Goal: Task Accomplishment & Management: Use online tool/utility

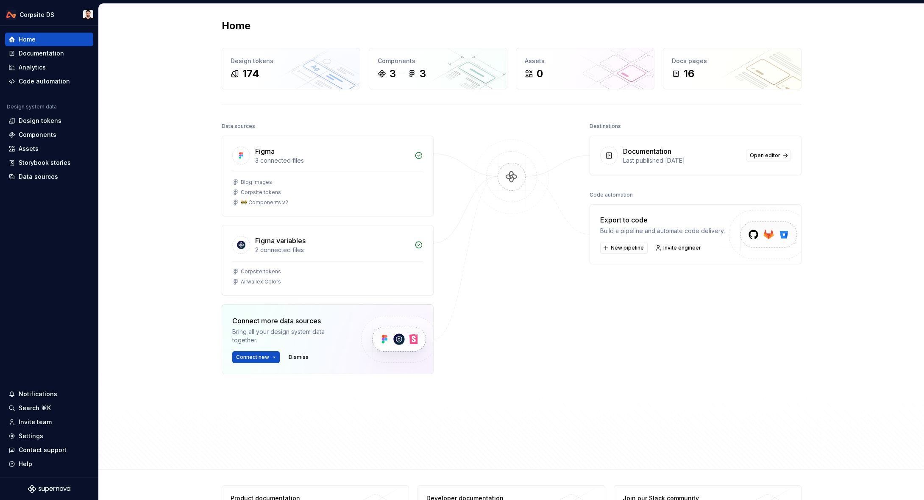
click at [201, 16] on div "Home Design tokens 174 Components 3 3 Assets 0 Docs pages 16 Data sources Figma…" at bounding box center [511, 237] width 825 height 466
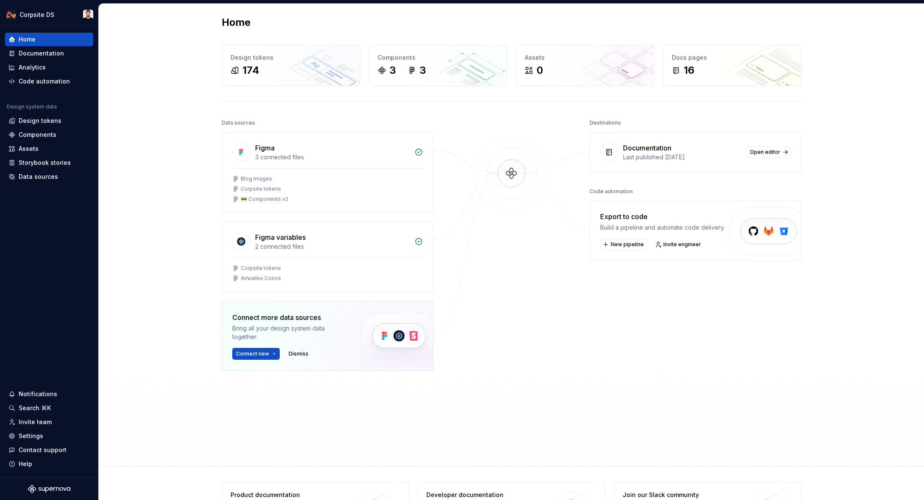
click at [214, 20] on div "Home Design tokens 174 Components 3 3 Assets 0 Docs pages 16 Data sources Figma…" at bounding box center [511, 233] width 610 height 466
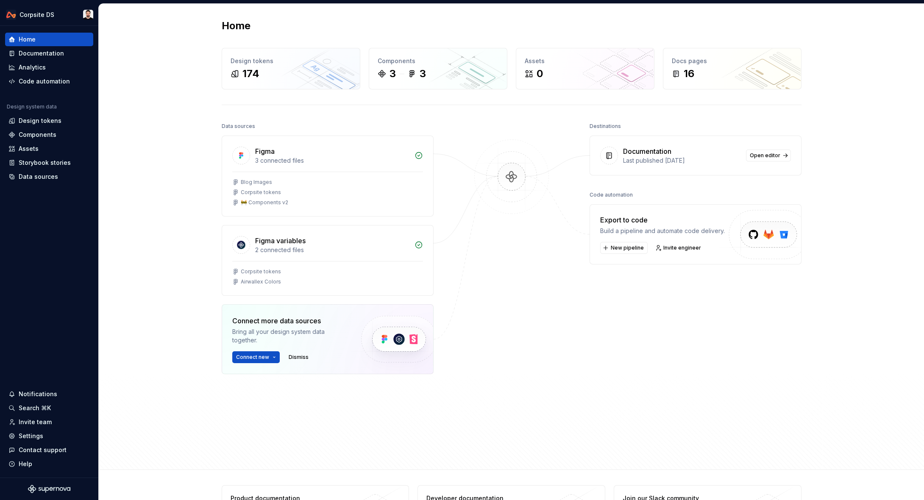
drag, startPoint x: 222, startPoint y: 18, endPoint x: 213, endPoint y: 20, distance: 9.3
click at [221, 18] on div "Home Design tokens 174 Components 3 3 Assets 0 Docs pages 16 Data sources Figma…" at bounding box center [511, 237] width 610 height 466
click at [213, 20] on div "Home Design tokens 174 Components 3 3 Assets 0 Docs pages 16 Data sources Figma…" at bounding box center [511, 237] width 610 height 466
click at [38, 53] on div "Documentation" at bounding box center [41, 53] width 45 height 8
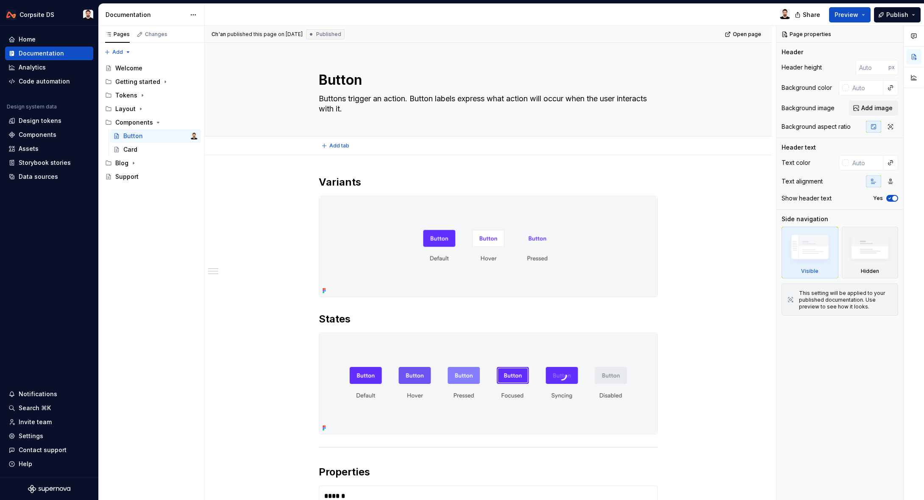
type textarea "*"
click at [32, 149] on div "Assets" at bounding box center [29, 149] width 20 height 8
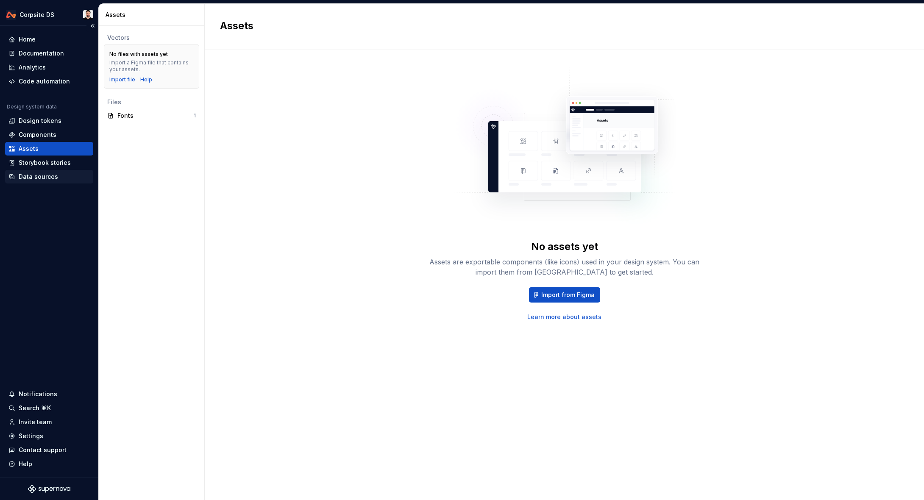
click at [28, 176] on div "Data sources" at bounding box center [38, 177] width 39 height 8
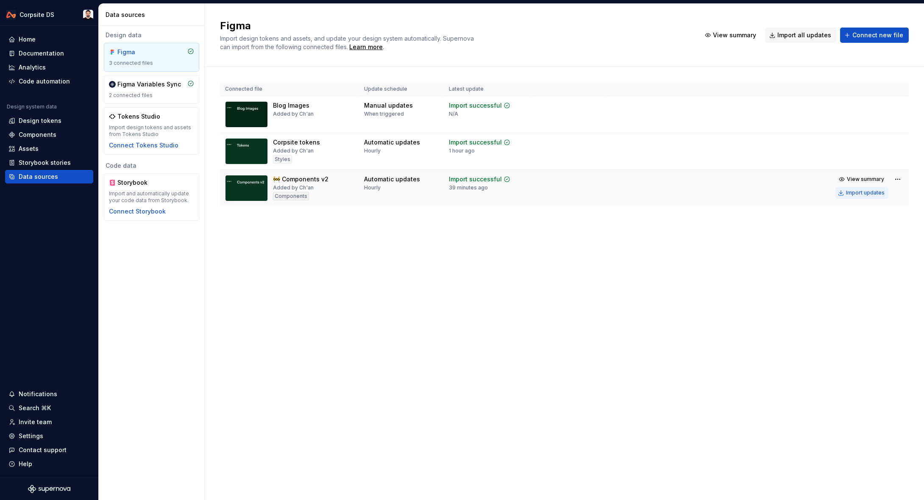
click at [860, 192] on div "Import updates" at bounding box center [865, 192] width 39 height 7
click at [850, 155] on div "Import updates" at bounding box center [865, 156] width 39 height 7
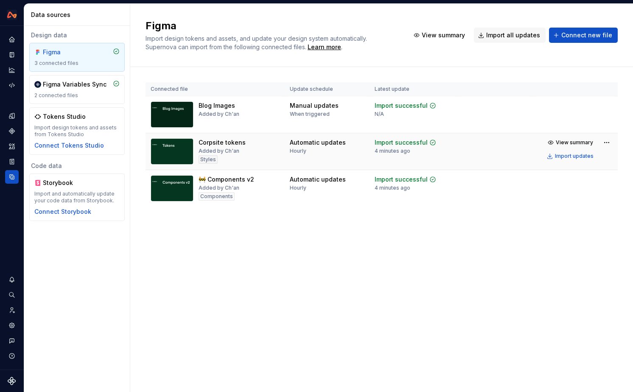
click at [338, 312] on div "Figma Import design tokens and assets, and update your design system automatica…" at bounding box center [381, 198] width 502 height 388
click at [387, 277] on div "Figma Import design tokens and assets, and update your design system automatica…" at bounding box center [381, 198] width 502 height 388
click at [346, 270] on div "Figma Import design tokens and assets, and update your design system automatica…" at bounding box center [381, 198] width 502 height 388
click at [394, 253] on div "Figma Import design tokens and assets, and update your design system automatica…" at bounding box center [381, 198] width 502 height 388
click at [317, 259] on div "Figma Import design tokens and assets, and update your design system automatica…" at bounding box center [381, 198] width 502 height 388
